Goal: Transaction & Acquisition: Purchase product/service

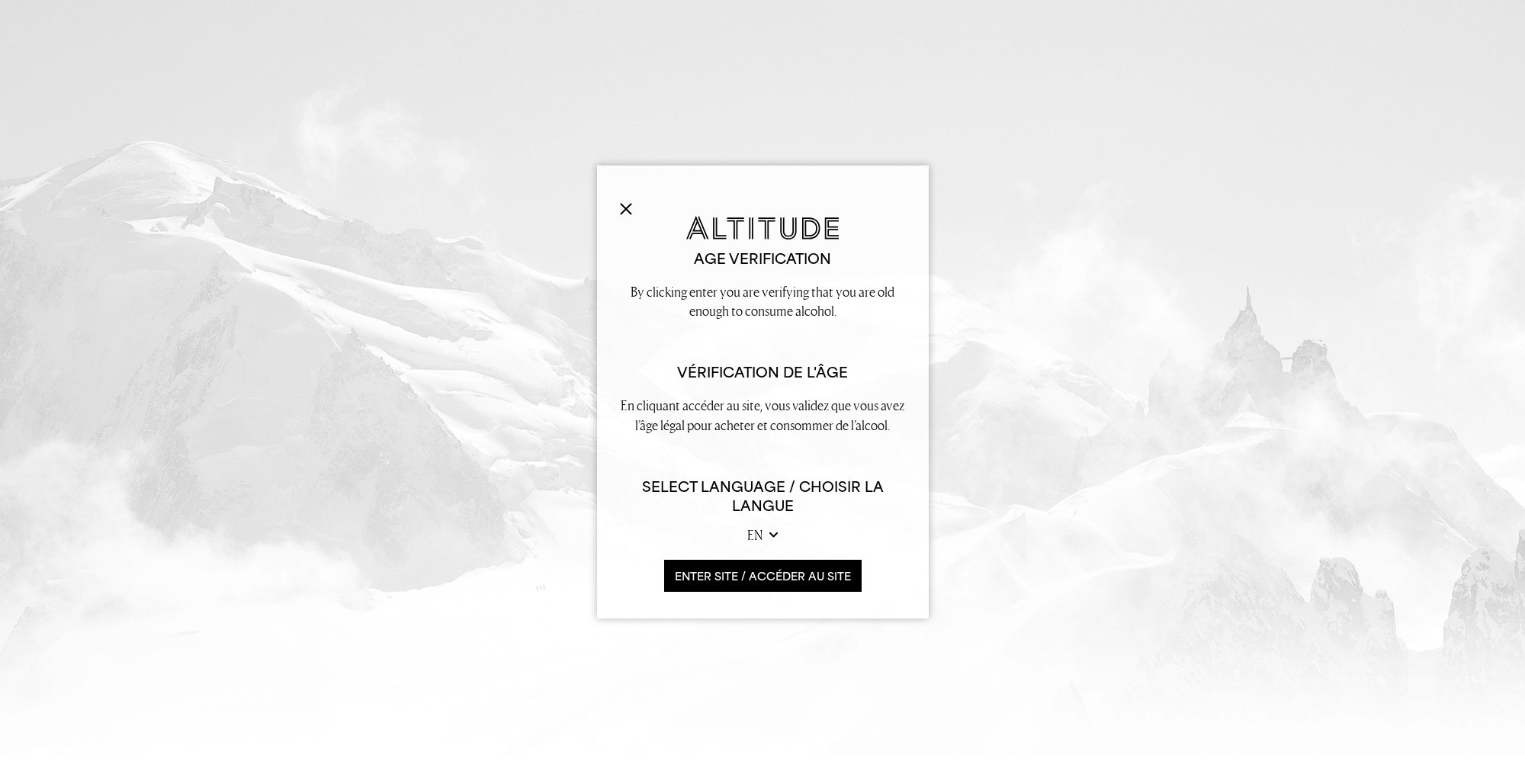
click at [696, 574] on button "ENTER SITE / accéder au site" at bounding box center [762, 576] width 198 height 32
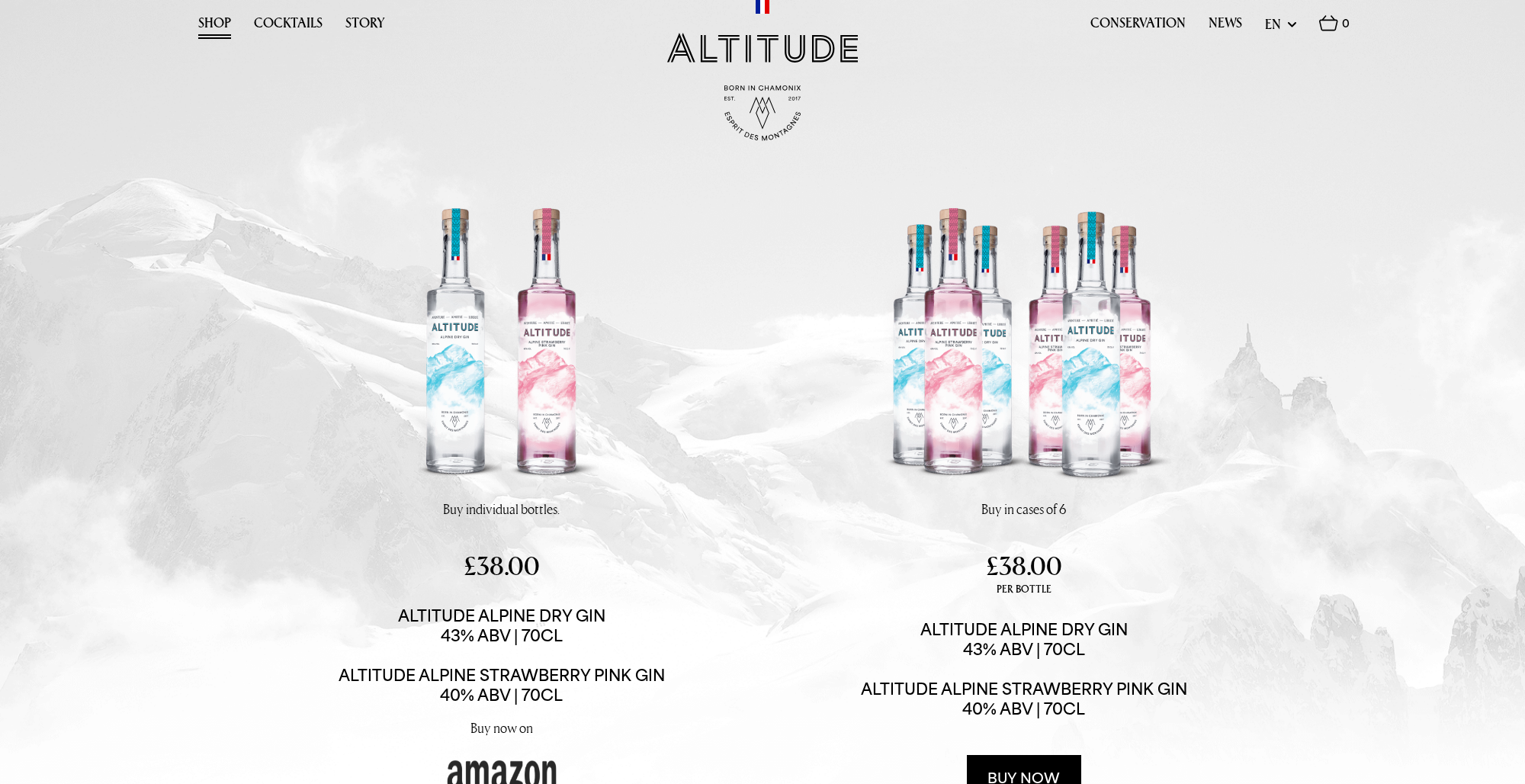
click at [215, 23] on link "Shop" at bounding box center [215, 27] width 32 height 23
click at [209, 25] on link "Shop" at bounding box center [215, 27] width 32 height 23
